Goal: Find specific page/section: Find specific page/section

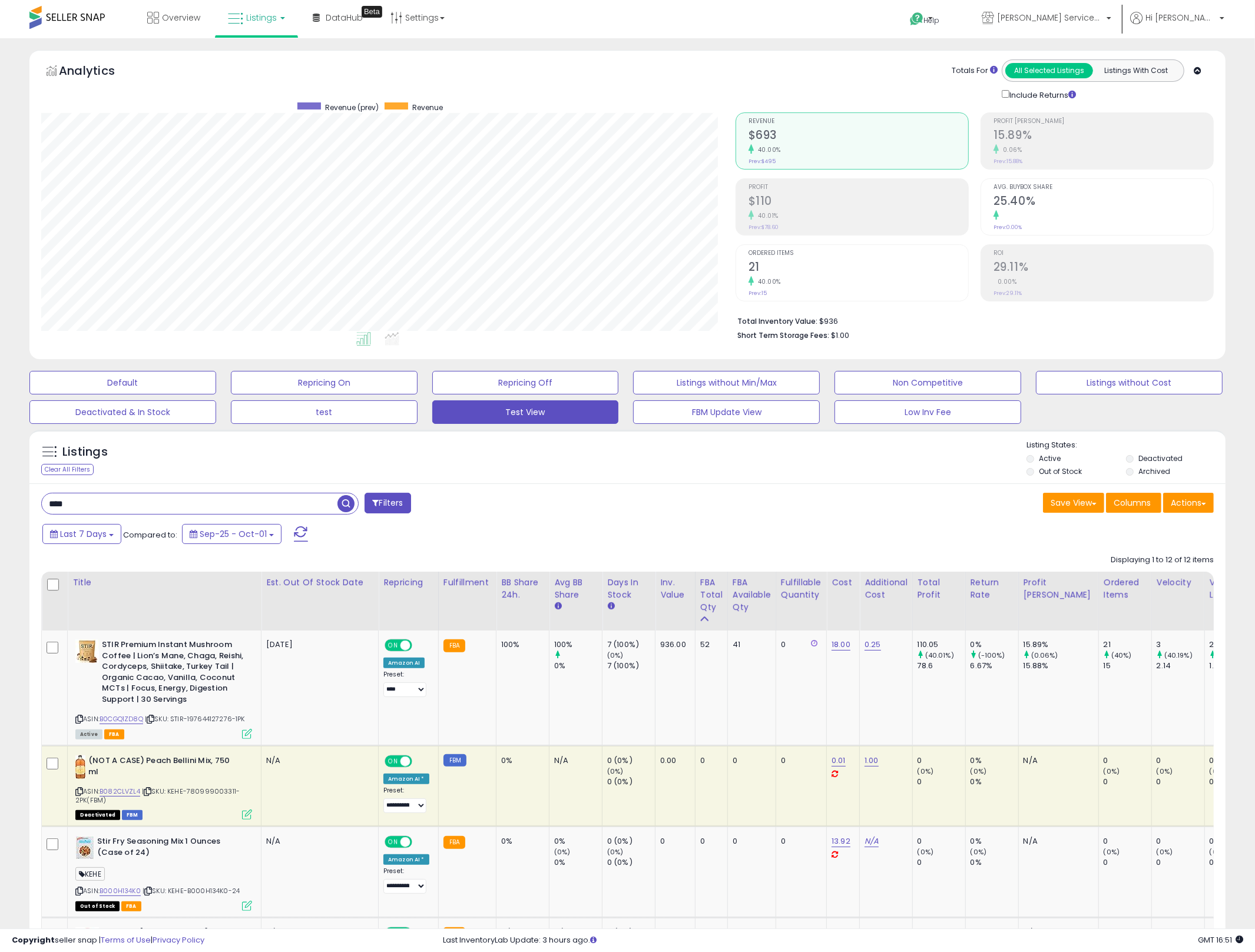
click at [206, 506] on input "****" at bounding box center [189, 504] width 295 height 21
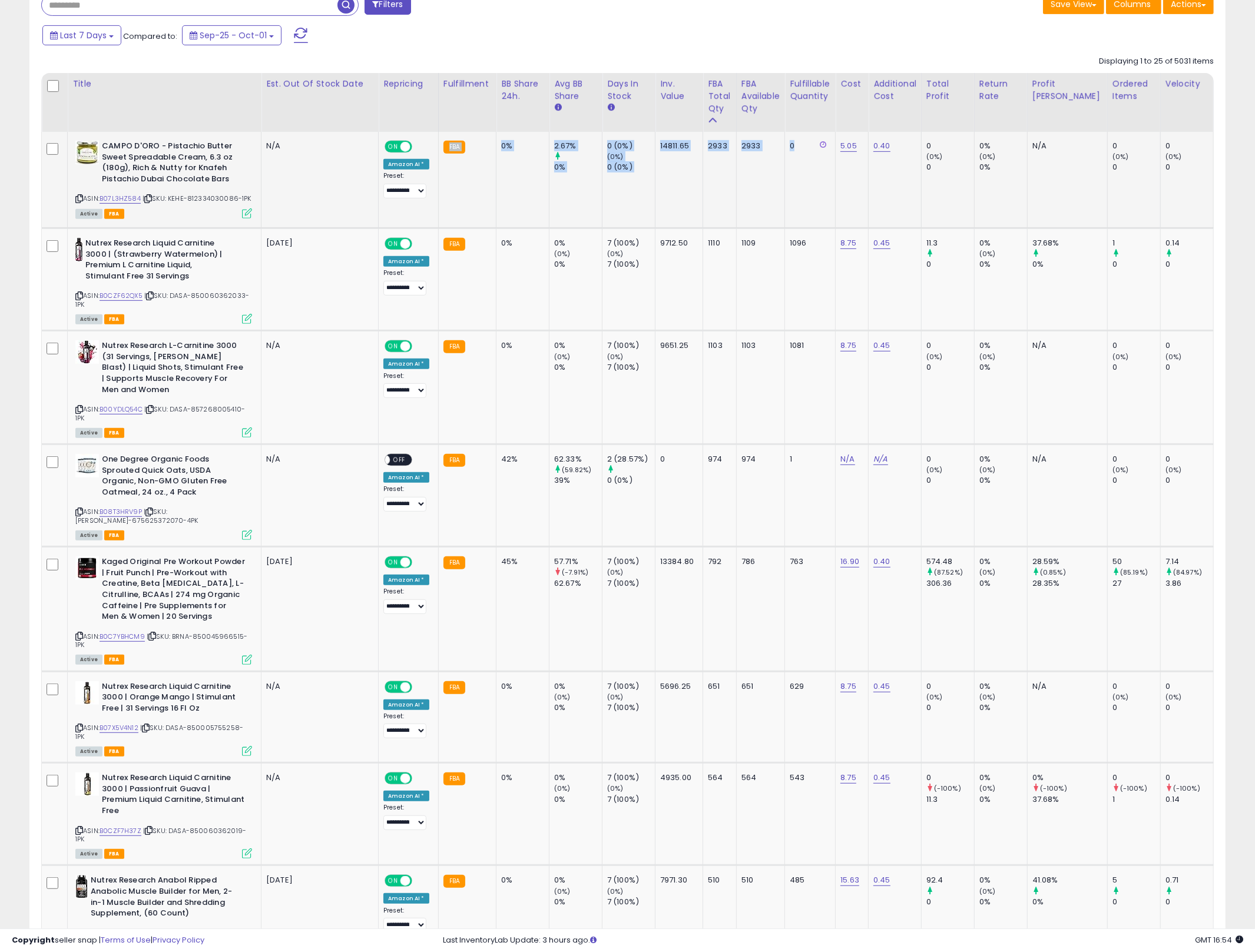
drag, startPoint x: 800, startPoint y: 203, endPoint x: 440, endPoint y: 178, distance: 360.9
click at [605, 210] on td "0 (0%) (0%) 0 (0%)" at bounding box center [629, 180] width 53 height 96
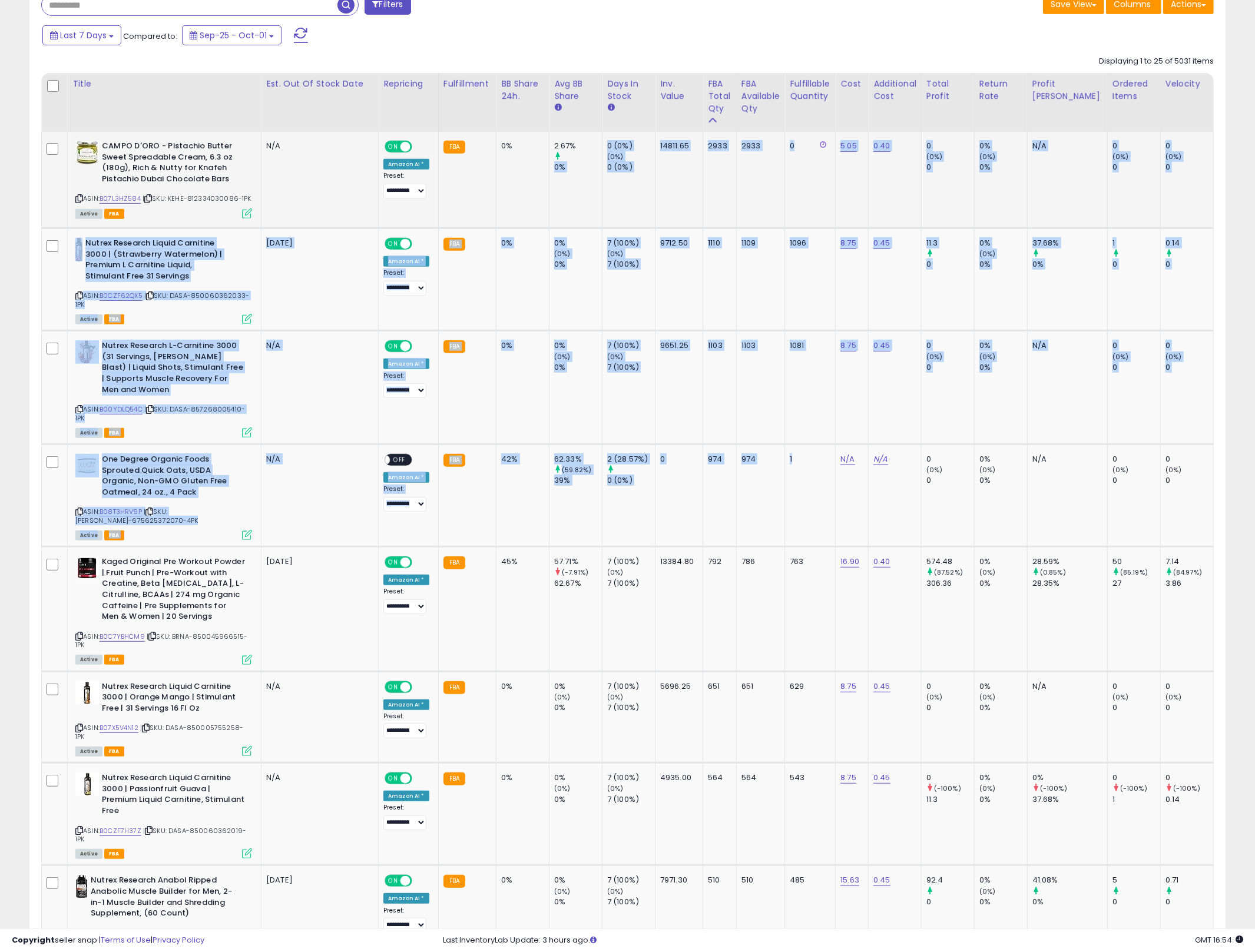
drag, startPoint x: 813, startPoint y: 457, endPoint x: 593, endPoint y: 191, distance: 345.2
click at [608, 194] on td "0 (0%) (0%) 0 (0%)" at bounding box center [629, 180] width 53 height 96
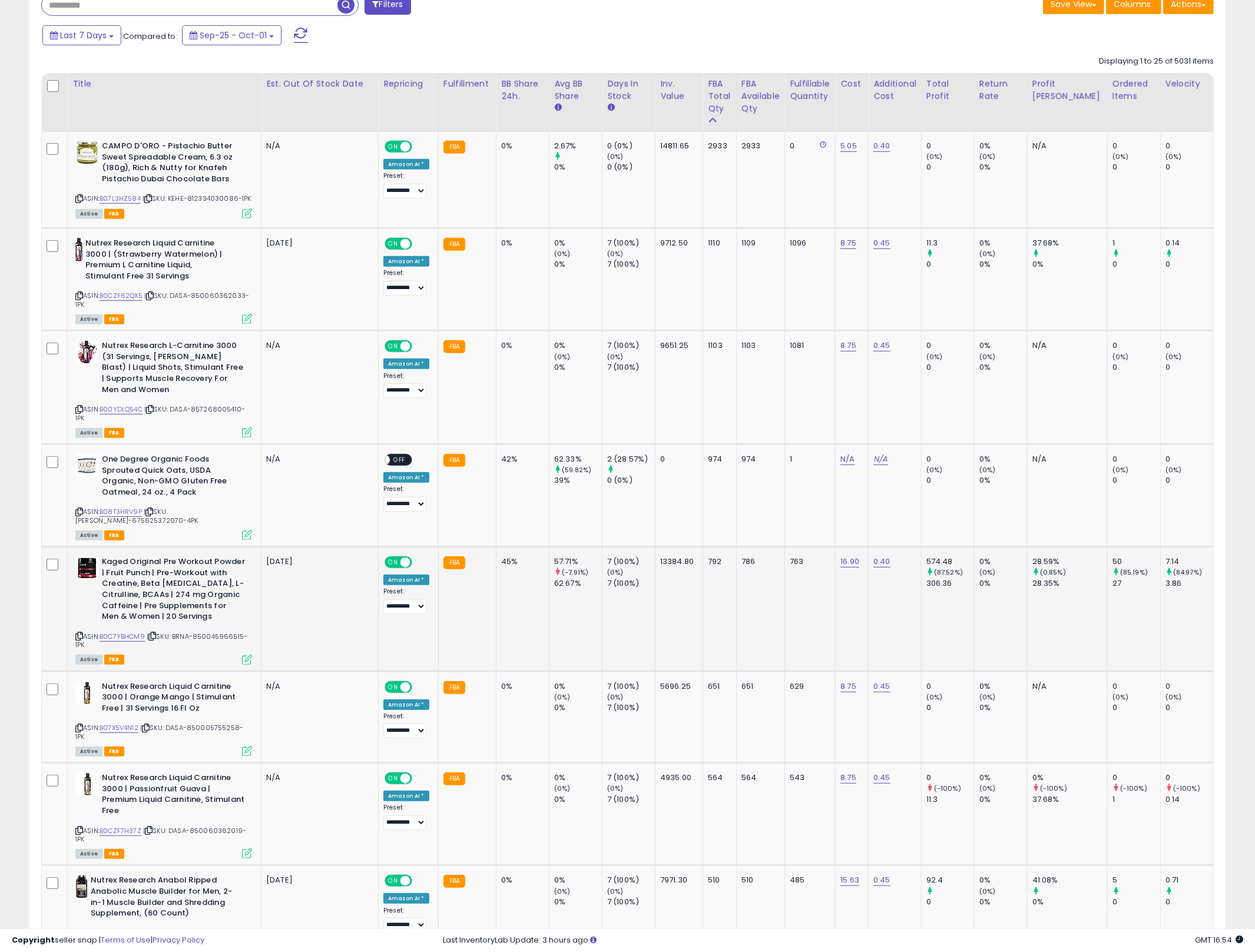
scroll to position [1005, 0]
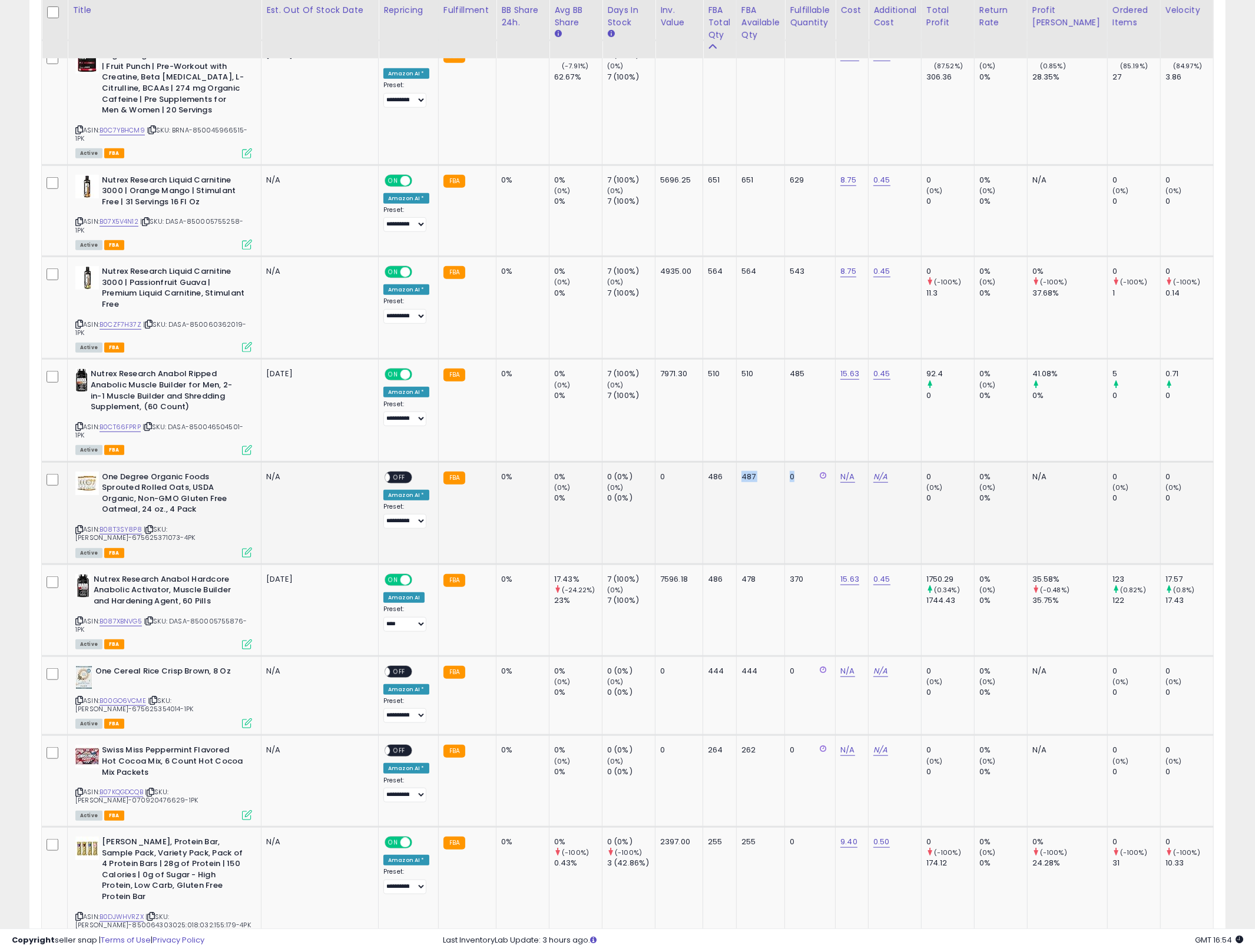
drag, startPoint x: 809, startPoint y: 516, endPoint x: 725, endPoint y: 486, distance: 89.2
click at [658, 526] on td "0" at bounding box center [679, 512] width 47 height 102
